Goal: Complete application form: Complete application form

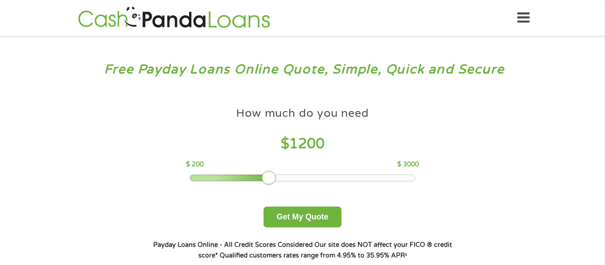
click at [270, 177] on div at bounding box center [303, 178] width 226 height 6
click at [290, 178] on div at bounding box center [303, 178] width 226 height 6
click at [303, 179] on div at bounding box center [303, 178] width 226 height 6
click at [291, 179] on div at bounding box center [303, 178] width 226 height 6
click at [269, 177] on div at bounding box center [303, 178] width 226 height 6
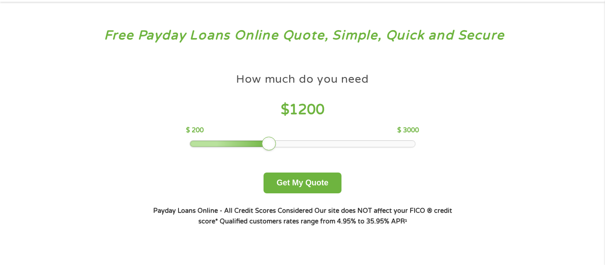
scroll to position [37, 0]
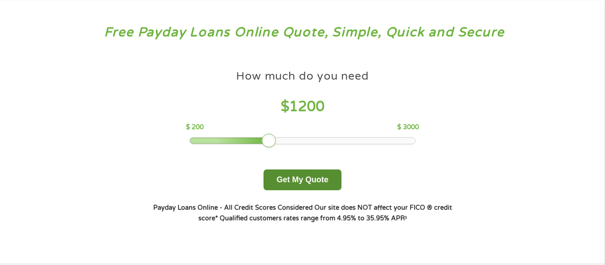
click at [304, 178] on button "Get My Quote" at bounding box center [303, 180] width 78 height 21
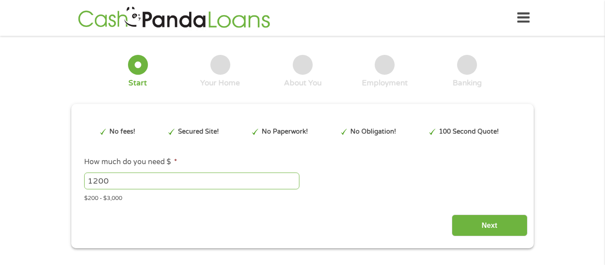
type input "EAIaIQobChMIl8_kpOu4jwMVEKNaBR39_ADDEAAYAiAAEgJgU_D_BwE"
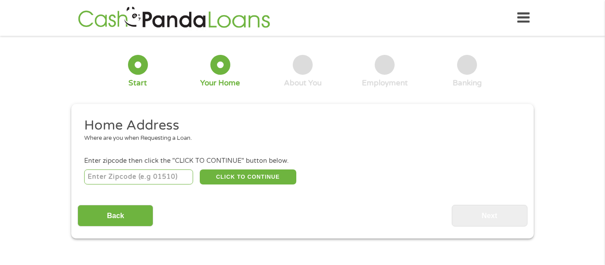
click at [121, 173] on input "number" at bounding box center [138, 177] width 109 height 15
type input "32148"
click at [226, 179] on button "CLICK TO CONTINUE" at bounding box center [248, 177] width 97 height 15
type input "32148"
type input "Interlachen"
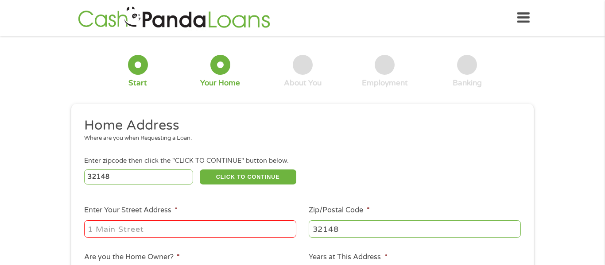
click at [163, 226] on input "Enter Your Street Address *" at bounding box center [190, 229] width 212 height 17
type input "[STREET_ADDRESS][PERSON_NAME]"
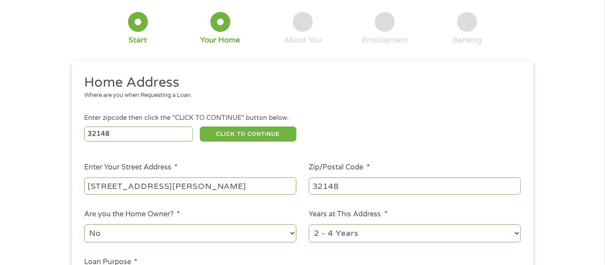
scroll to position [47, 0]
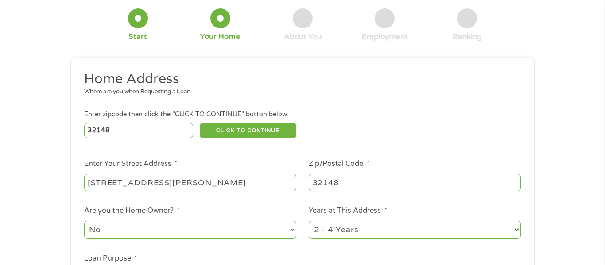
click at [376, 228] on select "1 Year or less 1 - 2 Years 2 - 4 Years Over 4 Years" at bounding box center [415, 230] width 212 height 18
select select "60months"
click at [309, 222] on select "1 Year or less 1 - 2 Years 2 - 4 Years Over 4 Years" at bounding box center [415, 230] width 212 height 18
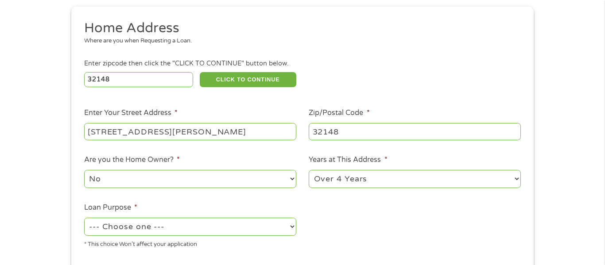
scroll to position [103, 0]
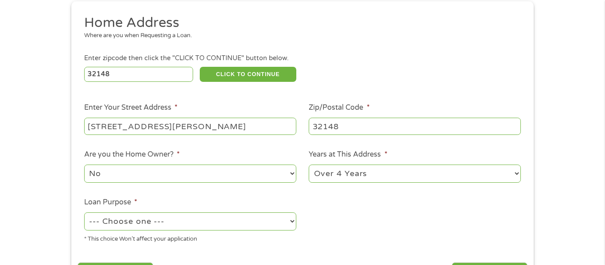
click at [175, 222] on select "--- Choose one --- Pay Bills Debt Consolidation Home Improvement Major Purchase…" at bounding box center [190, 222] width 212 height 18
select select "homeimprovement"
click at [84, 214] on select "--- Choose one --- Pay Bills Debt Consolidation Home Improvement Major Purchase…" at bounding box center [190, 222] width 212 height 18
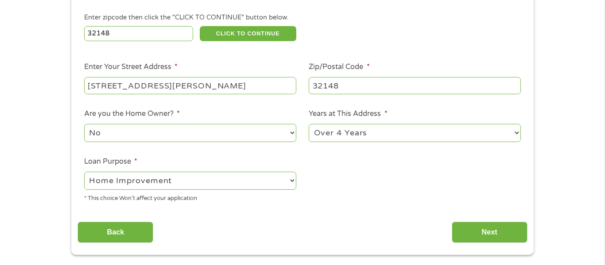
scroll to position [147, 0]
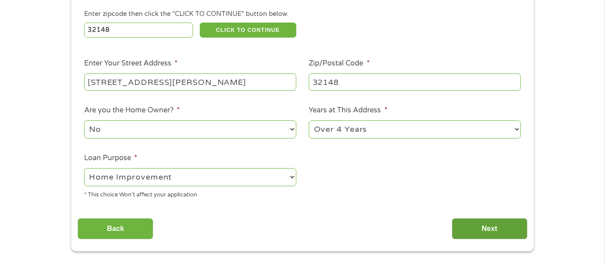
click at [500, 229] on input "Next" at bounding box center [490, 229] width 76 height 22
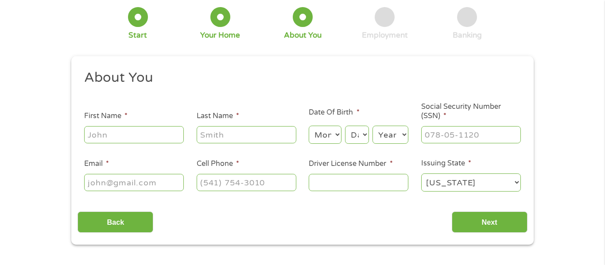
scroll to position [0, 0]
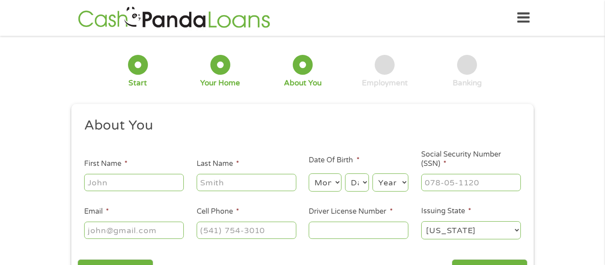
click at [139, 179] on input "First Name *" at bounding box center [134, 182] width 100 height 17
click at [133, 190] on input "[PERSON_NAME]" at bounding box center [134, 182] width 100 height 17
type input "[PERSON_NAME]"
click at [244, 185] on input "Last Name *" at bounding box center [247, 182] width 100 height 17
type input "[PERSON_NAME]"
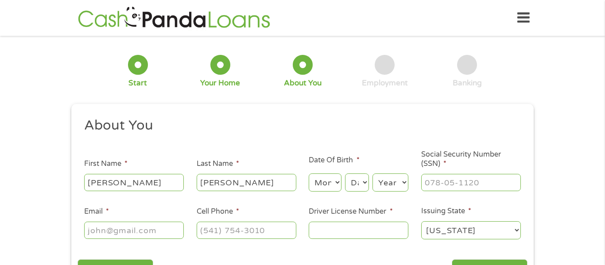
click at [331, 188] on select "Month 1 2 3 4 5 6 7 8 9 10 11 12" at bounding box center [325, 183] width 32 height 18
select select "5"
click at [309, 174] on select "Month 1 2 3 4 5 6 7 8 9 10 11 12" at bounding box center [325, 183] width 32 height 18
click at [358, 184] on select "Day 1 2 3 4 5 6 7 8 9 10 11 12 13 14 15 16 17 18 19 20 21 22 23 24 25 26 27 28 …" at bounding box center [357, 183] width 24 height 18
select select "7"
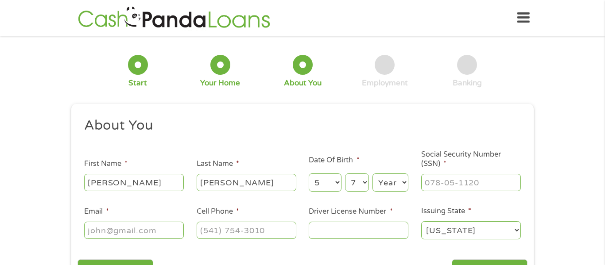
click at [345, 174] on select "Day 1 2 3 4 5 6 7 8 9 10 11 12 13 14 15 16 17 18 19 20 21 22 23 24 25 26 27 28 …" at bounding box center [357, 183] width 24 height 18
click at [388, 178] on select "Year [DATE] 2006 2005 2004 2003 2002 2001 2000 1999 1998 1997 1996 1995 1994 19…" at bounding box center [391, 183] width 36 height 18
select select "1954"
click at [373, 174] on select "Year [DATE] 2006 2005 2004 2003 2002 2001 2000 1999 1998 1997 1996 1995 1994 19…" at bounding box center [391, 183] width 36 height 18
click at [429, 188] on input "___-__-____" at bounding box center [471, 182] width 100 height 17
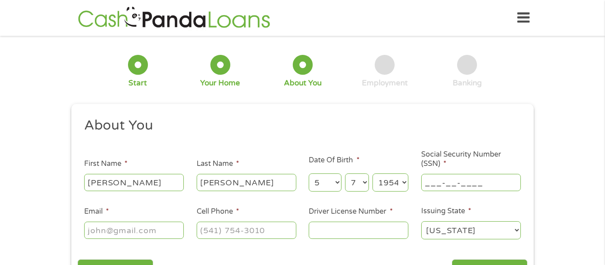
click at [429, 188] on input "___-__-____" at bounding box center [471, 182] width 100 height 17
type input "240-98-6607"
click at [149, 229] on input "Email *" at bounding box center [134, 230] width 100 height 17
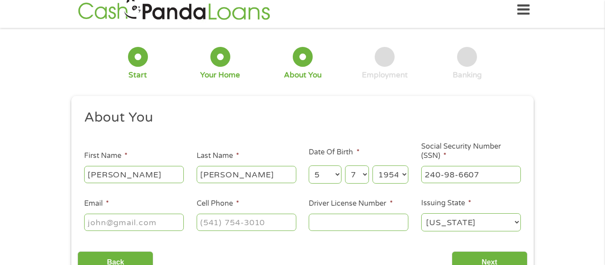
scroll to position [10, 0]
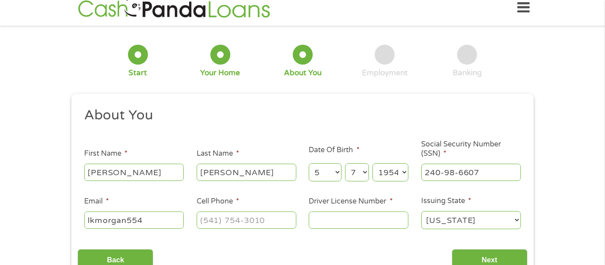
click at [161, 218] on input "lkmorgan554" at bounding box center [134, 220] width 100 height 17
type input "[EMAIL_ADDRESS][DOMAIN_NAME]"
type input "(___) ___-____"
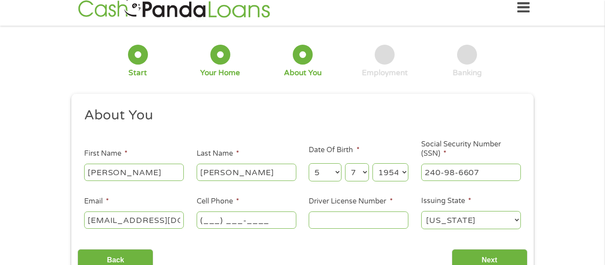
click at [218, 220] on input "(___) ___-____" at bounding box center [247, 220] width 100 height 17
click at [337, 212] on input "Driver License Number *" at bounding box center [359, 220] width 100 height 17
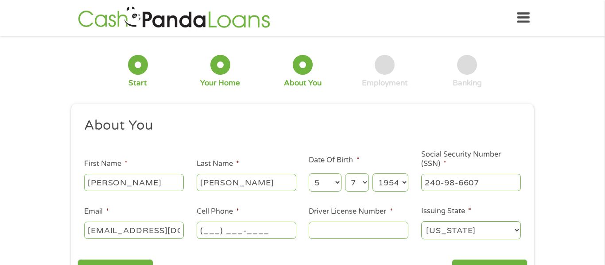
click at [219, 230] on input "(___) ___-____" at bounding box center [247, 230] width 100 height 17
drag, startPoint x: 219, startPoint y: 230, endPoint x: 195, endPoint y: 231, distance: 23.5
click at [195, 231] on li "Cell Phone * [PHONE_NUMBER]" at bounding box center [246, 224] width 113 height 34
type input "[PHONE_NUMBER]"
click at [335, 227] on input "Driver License Number *" at bounding box center [359, 230] width 100 height 17
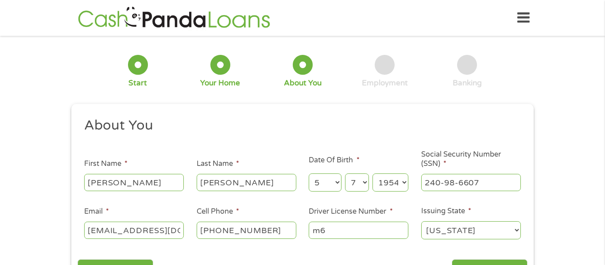
type input "m"
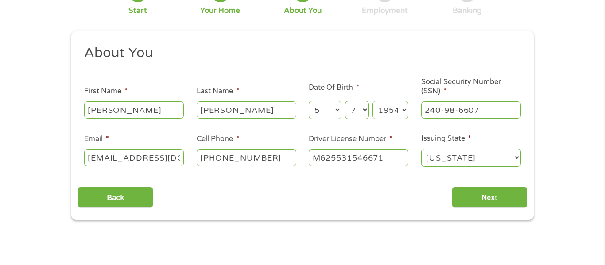
scroll to position [67, 0]
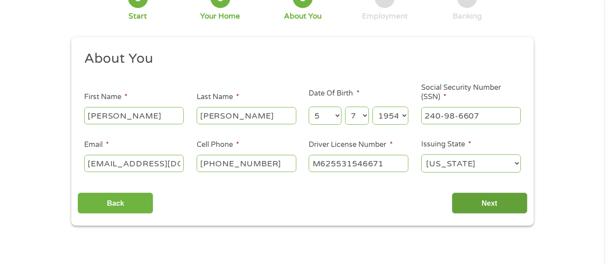
type input "M625531546671"
click at [472, 199] on input "Next" at bounding box center [490, 204] width 76 height 22
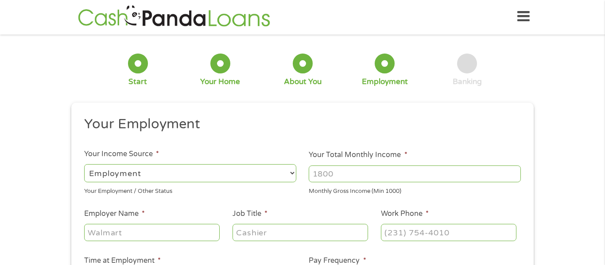
scroll to position [0, 0]
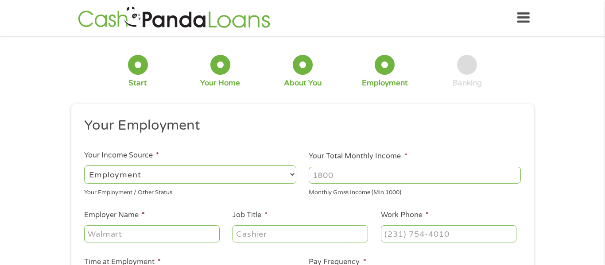
click at [373, 168] on input "Your Total Monthly Income *" at bounding box center [415, 175] width 212 height 17
type input "1142"
click at [113, 235] on input "Employer Name *" at bounding box center [152, 234] width 136 height 17
type input "social security"
click at [277, 232] on input "Job Title *" at bounding box center [301, 234] width 136 height 17
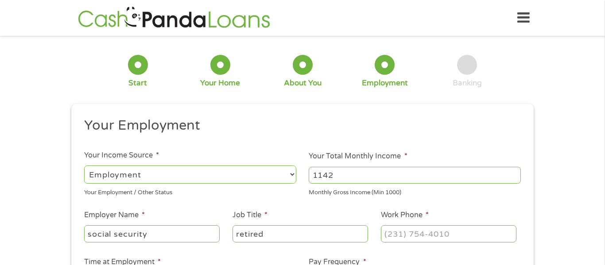
click at [277, 232] on input "retired" at bounding box center [301, 234] width 136 height 17
type input "retired"
drag, startPoint x: 405, startPoint y: 237, endPoint x: 413, endPoint y: 236, distance: 8.0
click at [413, 236] on input "(___) ___-____" at bounding box center [449, 234] width 136 height 17
type input "(___) _86-6721"
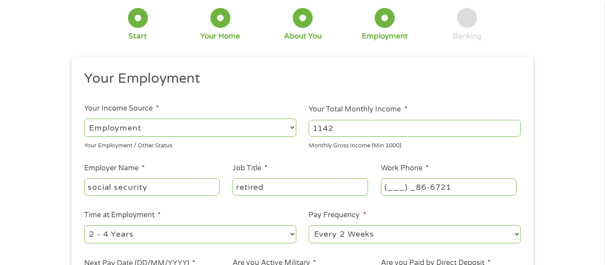
scroll to position [52, 0]
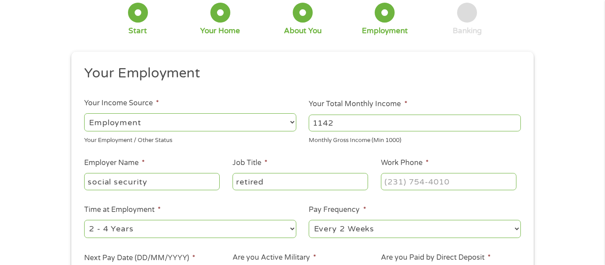
click at [151, 228] on select "--- Choose one --- 1 Year or less 1 - 2 Years 2 - 4 Years Over 4 Years" at bounding box center [190, 229] width 212 height 18
select select "60months"
click at [84, 220] on select "--- Choose one --- 1 Year or less 1 - 2 Years 2 - 4 Years Over 4 Years" at bounding box center [190, 229] width 212 height 18
click at [394, 227] on select "--- Choose one --- Every 2 Weeks Every Week Monthly Semi-Monthly" at bounding box center [415, 229] width 212 height 18
select select "monthly"
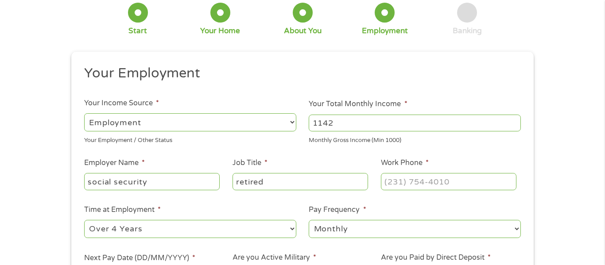
click at [309, 220] on select "--- Choose one --- Every 2 Weeks Every Week Monthly Semi-Monthly" at bounding box center [415, 229] width 212 height 18
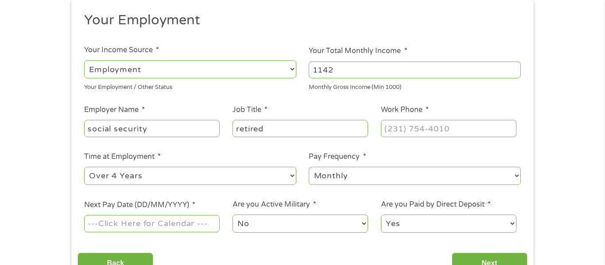
scroll to position [106, 0]
click at [148, 225] on input "Next Pay Date (DD/MM/YYYY) *" at bounding box center [152, 223] width 136 height 17
click at [145, 223] on input "Next Pay Date (DD/MM/YYYY) *" at bounding box center [152, 223] width 136 height 17
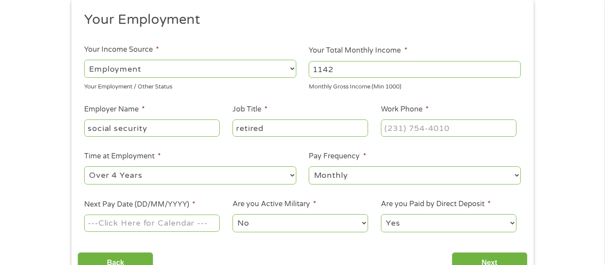
click at [93, 224] on input "Next Pay Date (DD/MM/YYYY) *" at bounding box center [152, 223] width 136 height 17
click at [156, 205] on label "Next Pay Date (DD/MM/YYYY) *" at bounding box center [139, 204] width 111 height 9
click at [156, 215] on input "Next Pay Date (DD/MM/YYYY) *" at bounding box center [152, 223] width 136 height 17
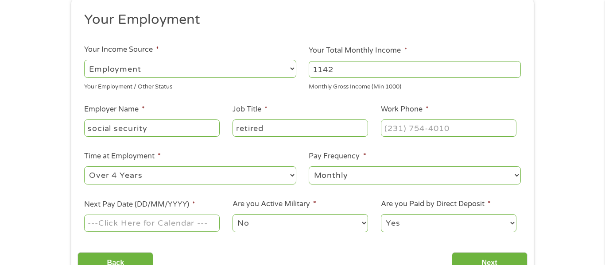
click at [156, 205] on label "Next Pay Date (DD/MM/YYYY) *" at bounding box center [139, 204] width 111 height 9
click at [156, 215] on input "Next Pay Date (DD/MM/YYYY) *" at bounding box center [152, 223] width 136 height 17
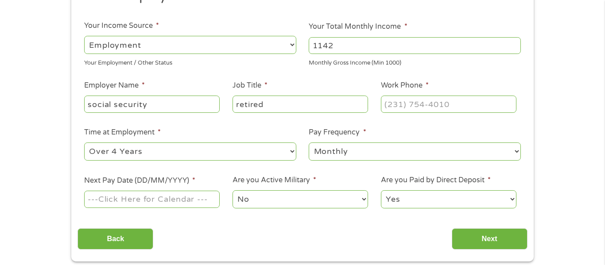
scroll to position [135, 0]
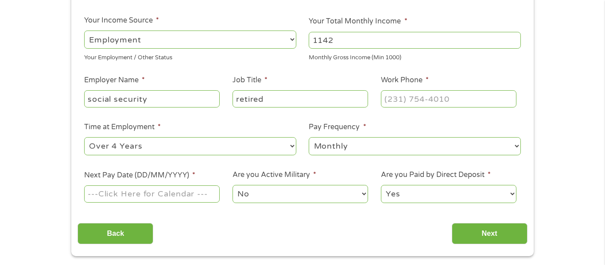
click at [98, 193] on input "Next Pay Date (DD/MM/YYYY) *" at bounding box center [152, 194] width 136 height 17
click at [477, 238] on input "Next" at bounding box center [490, 234] width 76 height 22
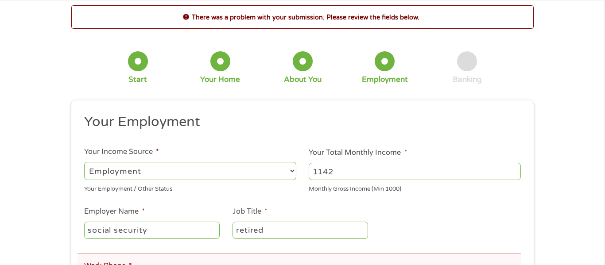
scroll to position [43, 0]
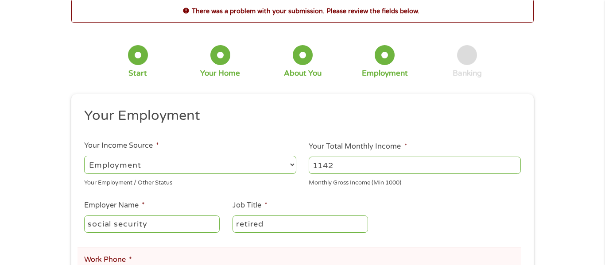
click at [159, 164] on select "--- Choose one --- Employment [DEMOGRAPHIC_DATA] Benefits" at bounding box center [190, 165] width 212 height 18
select select "benefits"
click at [84, 156] on select "--- Choose one --- Employment [DEMOGRAPHIC_DATA] Benefits" at bounding box center [190, 165] width 212 height 18
type input "[PHONE_NUMBER]"
click at [92, 226] on input "social security" at bounding box center [152, 224] width 136 height 17
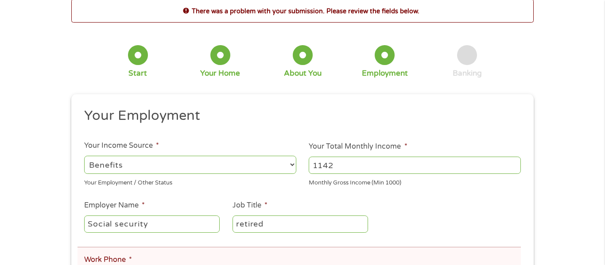
click at [120, 228] on input "Social security" at bounding box center [152, 224] width 136 height 17
type input "Social Security"
click at [242, 226] on input "retired" at bounding box center [301, 224] width 136 height 17
click at [239, 226] on input "retired" at bounding box center [301, 224] width 136 height 17
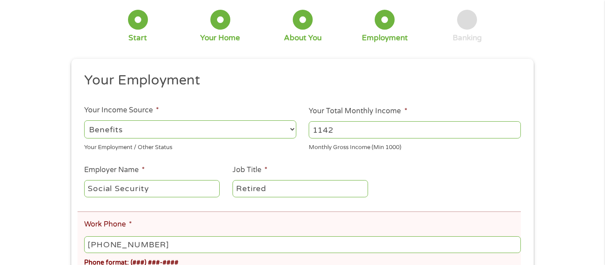
scroll to position [85, 0]
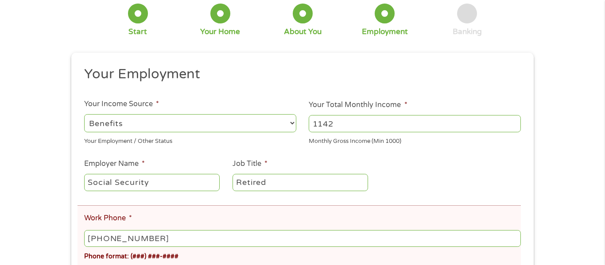
type input "Retired"
type input "(___) ___-____"
click at [71, 240] on div "This field is hidden when viewing the form gclid EAIaIQobChMIl8_kpOu4jwMVEKNaBR…" at bounding box center [302, 270] width 463 height 434
click at [89, 240] on input "(___) ___-____" at bounding box center [302, 238] width 437 height 17
click at [200, 258] on div "Phone format: (###) ###-####" at bounding box center [302, 255] width 437 height 13
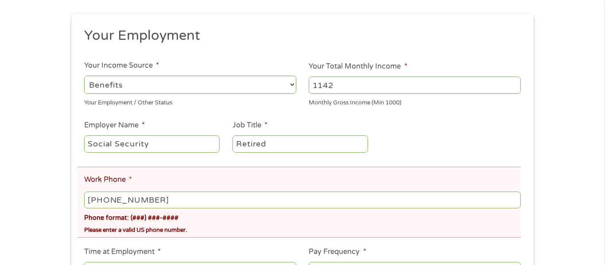
scroll to position [140, 0]
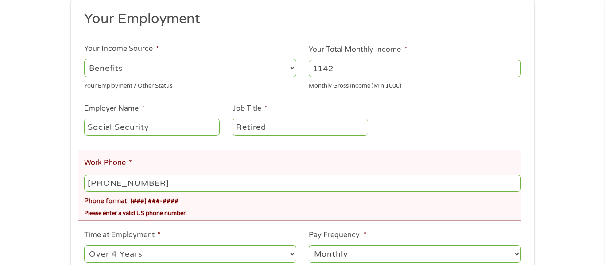
click at [106, 181] on input "[PHONE_NUMBER]" at bounding box center [302, 183] width 437 height 17
click at [105, 181] on input "[PHONE_NUMBER]" at bounding box center [302, 183] width 437 height 17
click at [190, 200] on div "Phone format: (###) ###-####" at bounding box center [302, 200] width 437 height 13
click at [240, 184] on input "[PHONE_NUMBER]" at bounding box center [302, 183] width 437 height 17
click at [236, 206] on div "Please enter a valid US phone number." at bounding box center [302, 212] width 437 height 12
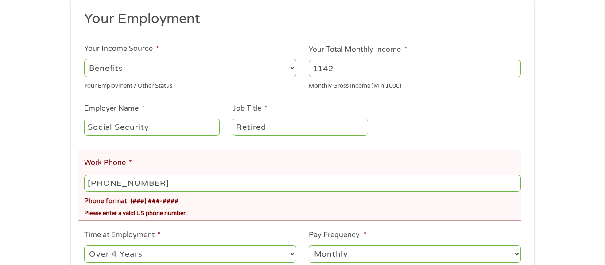
click at [168, 180] on input "[PHONE_NUMBER]" at bounding box center [302, 183] width 437 height 17
click at [101, 185] on input "[PHONE_NUMBER]" at bounding box center [302, 183] width 437 height 17
click at [107, 185] on input "[PHONE_NUMBER]" at bounding box center [302, 183] width 437 height 17
click at [214, 212] on div "Please enter a valid US phone number." at bounding box center [302, 212] width 437 height 12
click at [118, 187] on input "[PHONE_NUMBER]" at bounding box center [302, 183] width 437 height 17
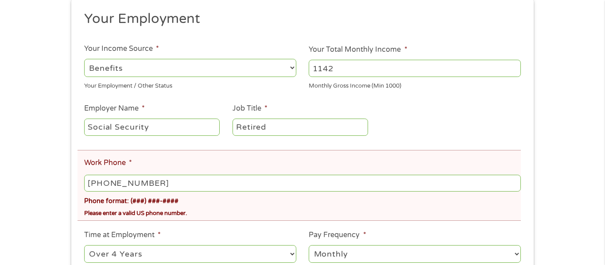
click at [130, 183] on input "[PHONE_NUMBER]" at bounding box center [302, 183] width 437 height 17
click at [129, 183] on input "[PHONE_NUMBER]" at bounding box center [302, 183] width 437 height 17
type input "(800) 712-13__"
type input "(___) ___-____"
